Goal: Task Accomplishment & Management: Manage account settings

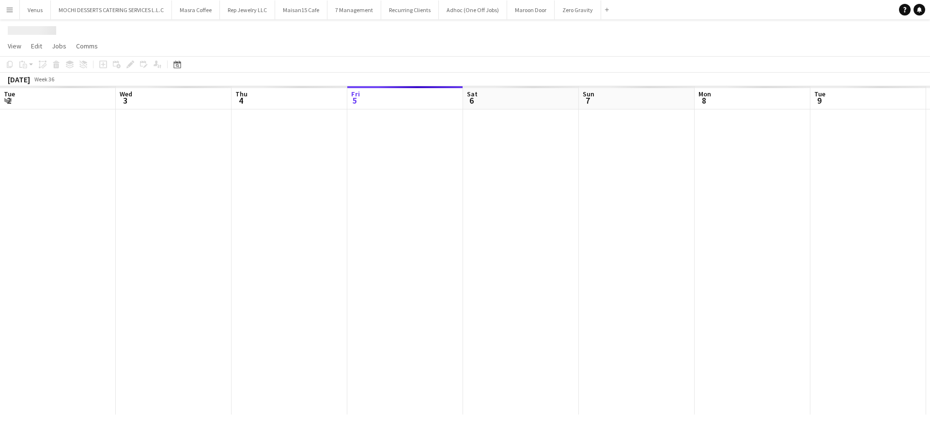
scroll to position [0, 232]
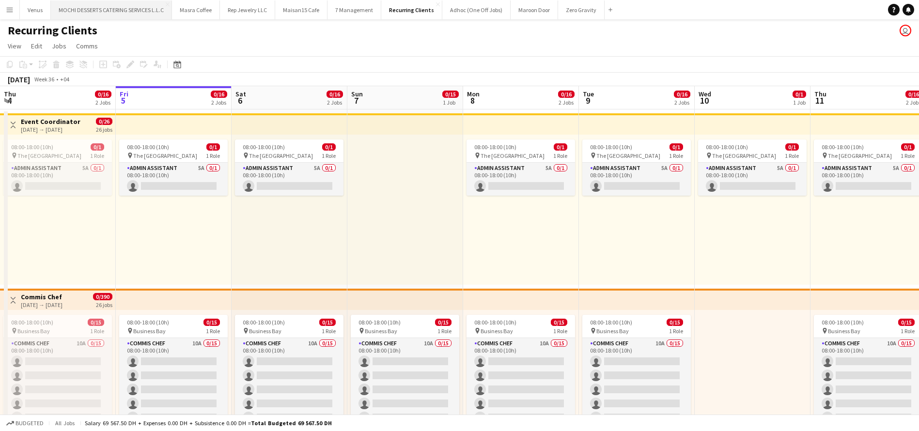
click at [103, 11] on button "MOCHI DESSERTS CATERING SERVICES L.L.C Close" at bounding box center [111, 9] width 121 height 19
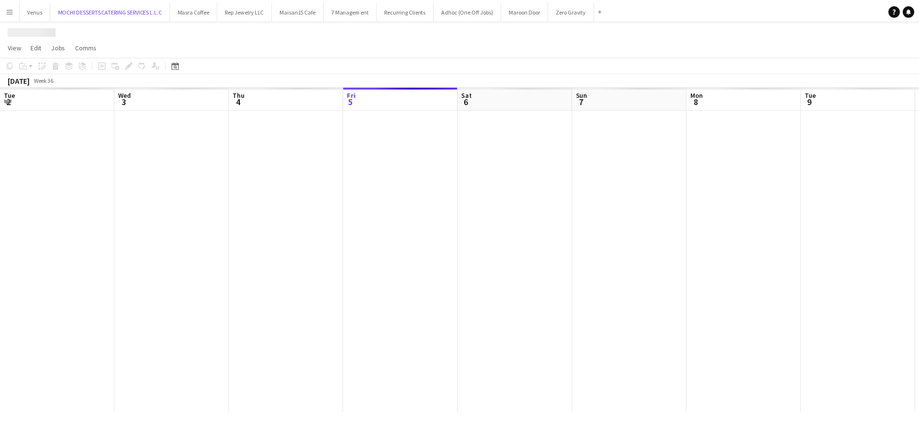
scroll to position [0, 232]
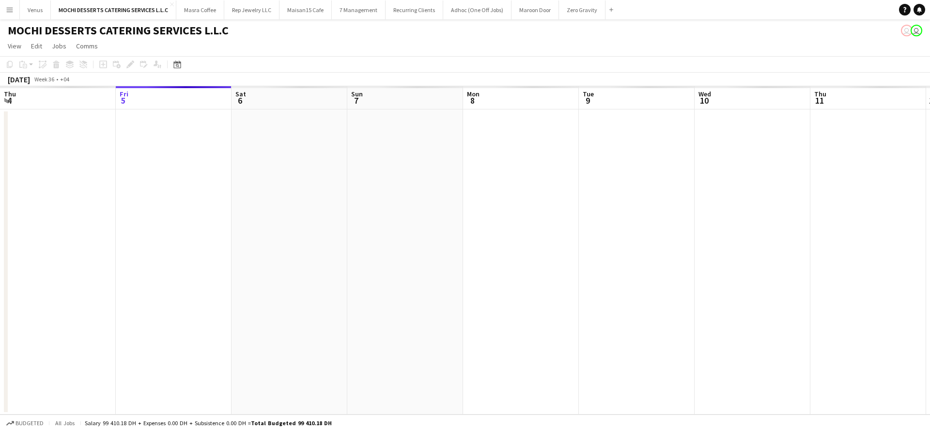
click at [163, 93] on app-board-header-date "Fri 5" at bounding box center [174, 97] width 116 height 23
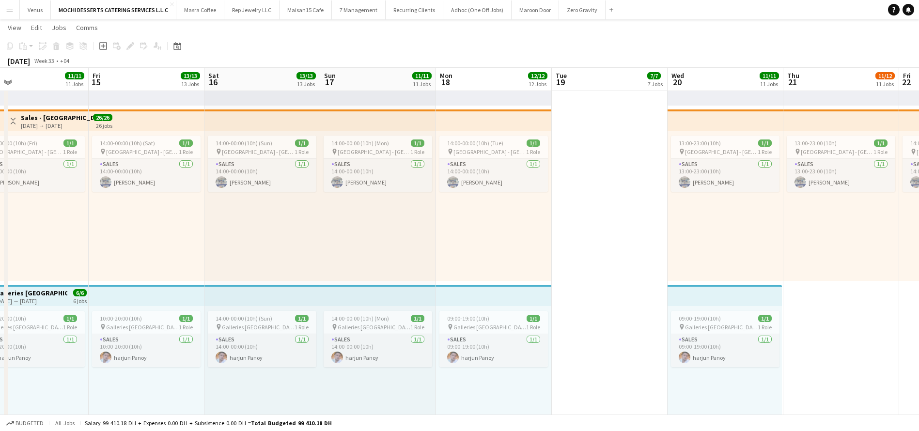
scroll to position [0, 288]
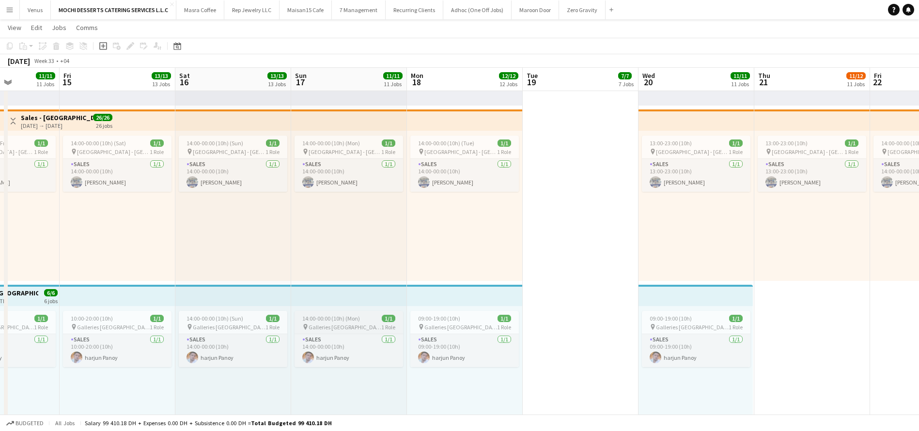
click at [347, 321] on span "14:00-00:00 (10h) (Mon)" at bounding box center [331, 318] width 58 height 7
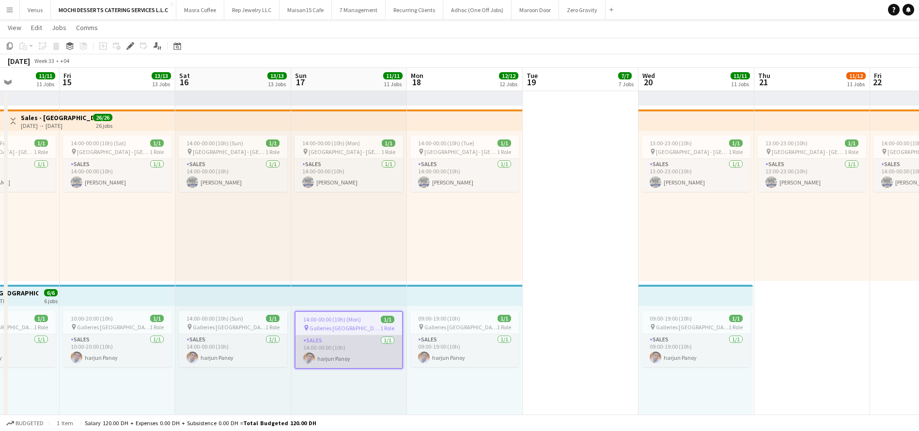
click at [361, 344] on app-card-role "Sales [DATE] 14:00-00:00 (10h) [GEOGRAPHIC_DATA]" at bounding box center [348, 351] width 107 height 33
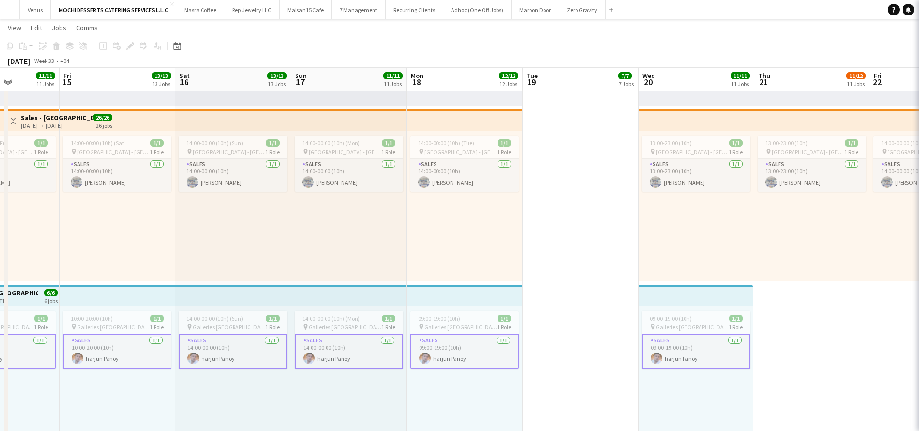
click at [361, 344] on app-card-role "Sales [DATE] 14:00-00:00 (10h) [GEOGRAPHIC_DATA]" at bounding box center [348, 351] width 108 height 35
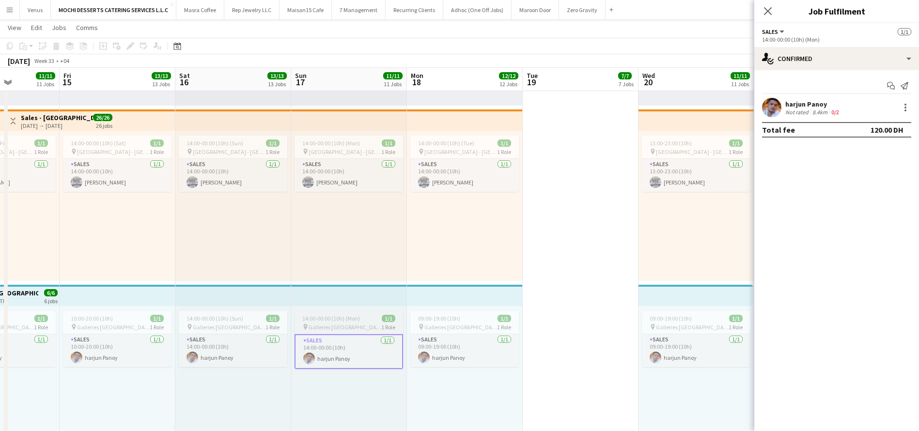
click at [356, 327] on div "pin Galleries Lafayette 1 Role" at bounding box center [348, 327] width 108 height 8
click at [133, 48] on icon "Edit" at bounding box center [130, 46] width 8 height 8
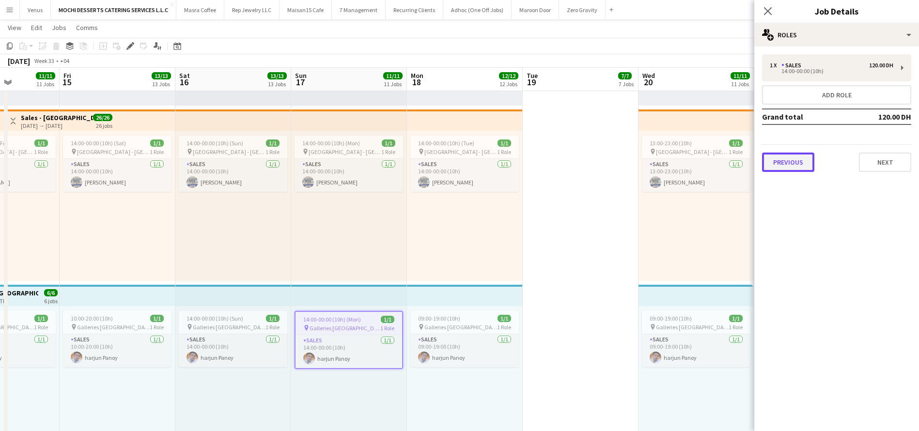
click at [786, 164] on button "Previous" at bounding box center [788, 162] width 52 height 19
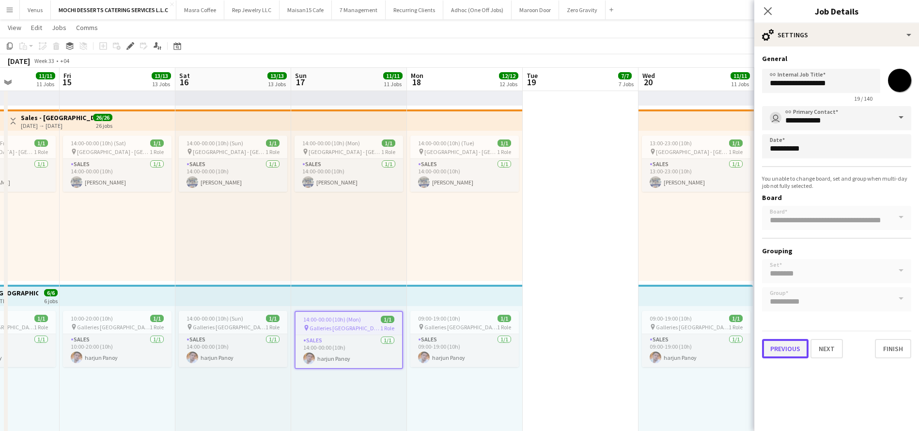
click at [771, 348] on button "Previous" at bounding box center [785, 348] width 46 height 19
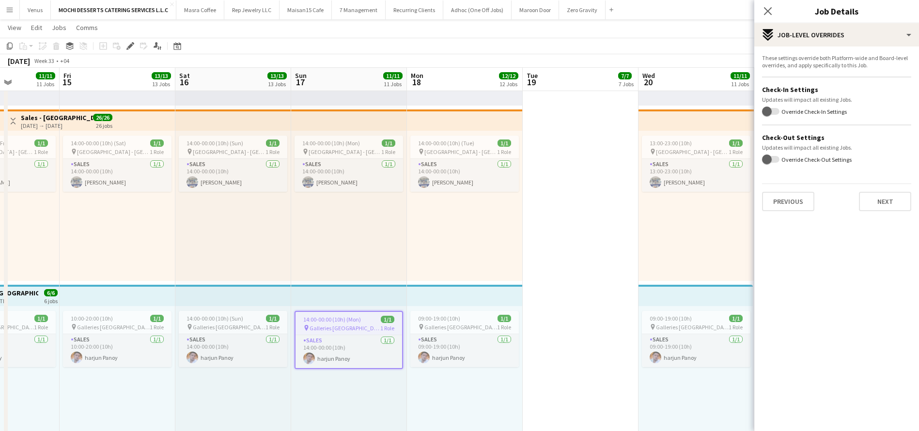
click at [773, 350] on mat-expansion-panel "pencil3 Settings These settings override both Platform-wide and Board-level ove…" at bounding box center [836, 238] width 165 height 385
click at [790, 197] on button "Previous" at bounding box center [788, 201] width 52 height 19
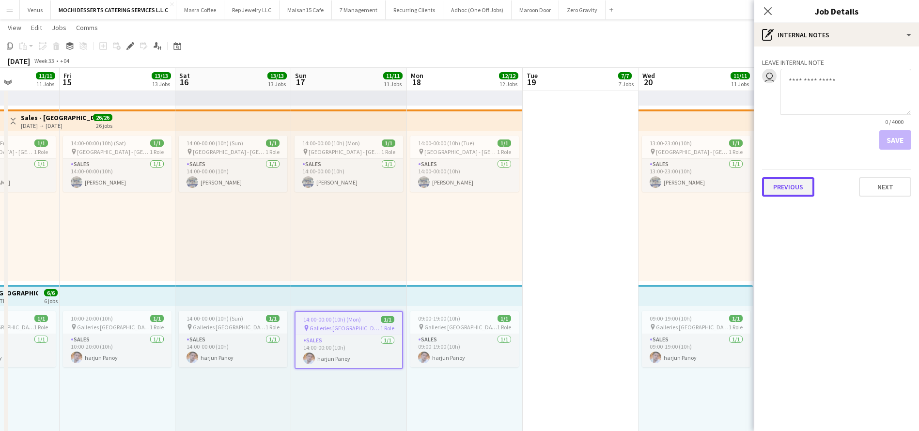
click at [799, 185] on button "Previous" at bounding box center [788, 186] width 52 height 19
